Goal: Information Seeking & Learning: Learn about a topic

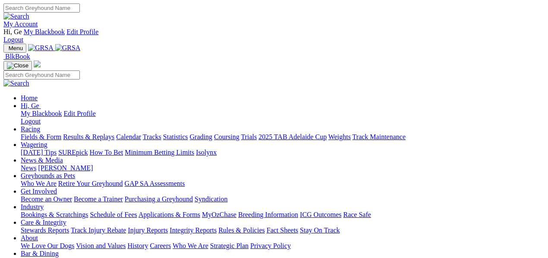
click at [40, 125] on link "Racing" at bounding box center [30, 128] width 19 height 7
click at [188, 133] on link "Statistics" at bounding box center [175, 136] width 25 height 7
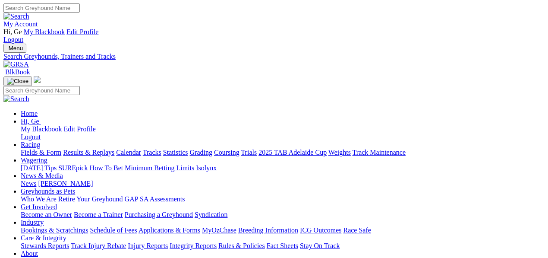
select select "mandurah"
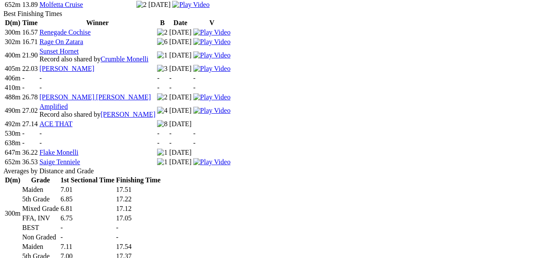
scroll to position [576, 0]
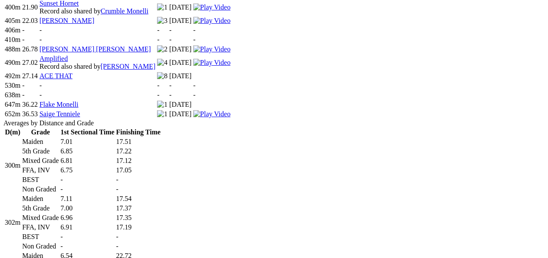
click at [59, 156] on td "Mixed Grade" at bounding box center [41, 160] width 38 height 9
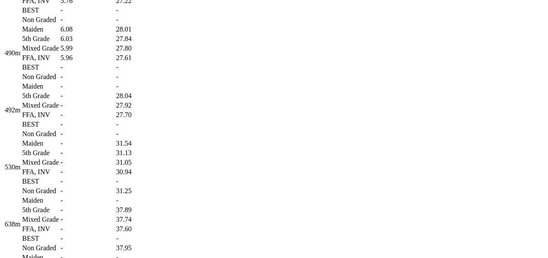
scroll to position [1103, 0]
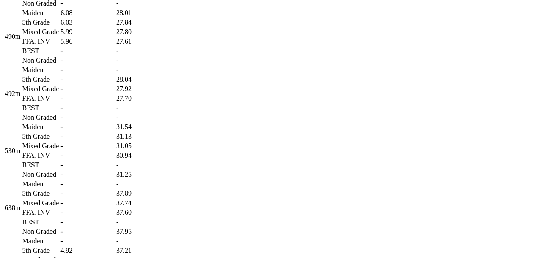
click at [161, 27] on td "27.84" at bounding box center [138, 22] width 45 height 9
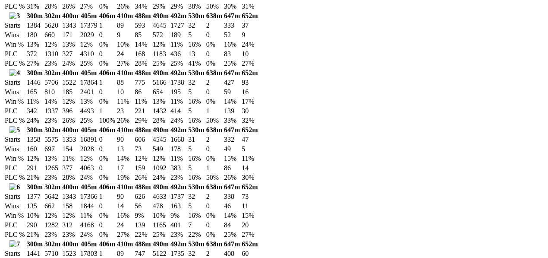
scroll to position [1583, 0]
